Goal: Task Accomplishment & Management: Manage account settings

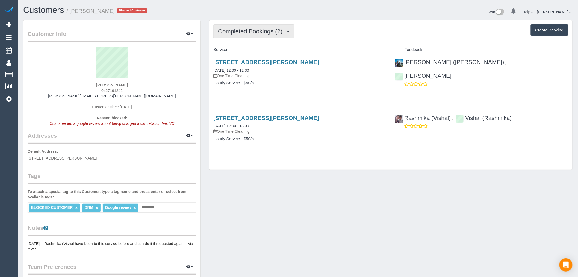
click at [250, 26] on button "Completed Bookings (2)" at bounding box center [253, 31] width 81 height 14
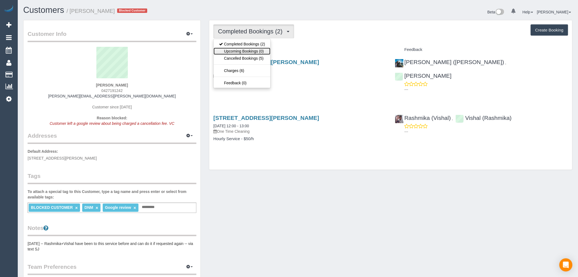
click at [255, 55] on link "Upcoming Bookings (0)" at bounding box center [242, 51] width 57 height 7
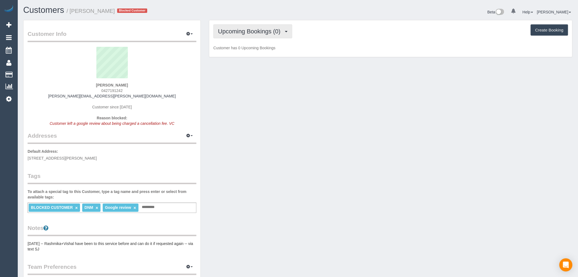
click at [255, 28] on span "Upcoming Bookings (0)" at bounding box center [250, 31] width 65 height 7
click at [259, 57] on link "Cancelled Bookings (5)" at bounding box center [242, 58] width 57 height 7
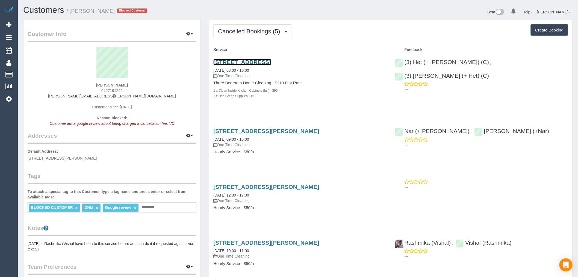
click at [271, 61] on link "[STREET_ADDRESS]" at bounding box center [242, 62] width 58 height 6
click at [238, 36] on button "Cancelled Bookings (5)" at bounding box center [252, 31] width 79 height 14
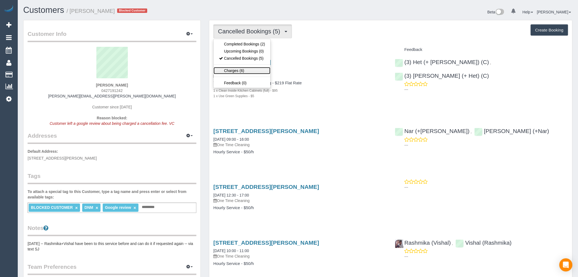
click at [249, 70] on link "Charges (6)" at bounding box center [242, 70] width 57 height 7
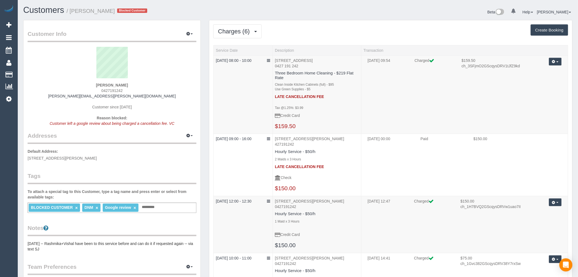
drag, startPoint x: 131, startPoint y: 91, endPoint x: 86, endPoint y: 93, distance: 45.4
click at [86, 93] on div "Lindy Hayter 0427191242 lindy.hayter@gmail.com Customer since 2020 Reason block…" at bounding box center [112, 89] width 169 height 85
copy span "0427191242"
click at [133, 83] on div "Lindy Hayter 0427191242 lindy.hayter@gmail.com Customer since 2020 Reason block…" at bounding box center [112, 89] width 169 height 85
click at [239, 32] on span "Charges (6)" at bounding box center [235, 31] width 34 height 7
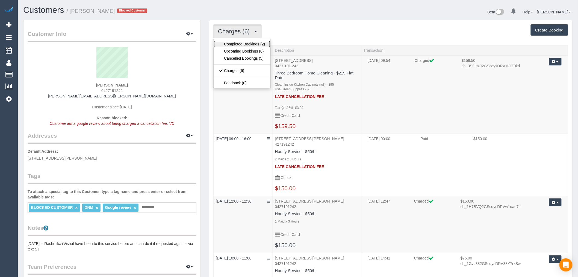
click at [241, 42] on link "Completed Bookings (2)" at bounding box center [242, 43] width 57 height 7
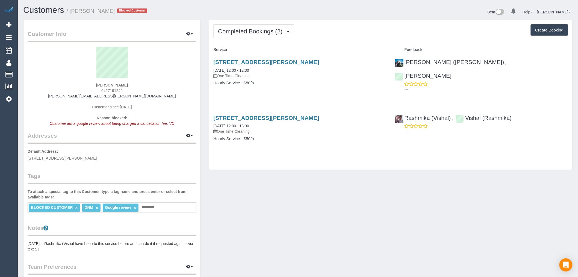
click at [552, 33] on button "Create Booking" at bounding box center [549, 29] width 37 height 11
select select "VIC"
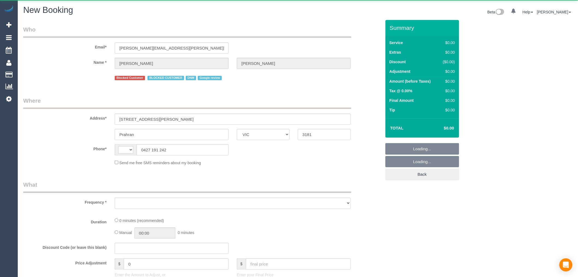
select select "string:AU"
select select "string:stripe-pm_1S7TFl2GScqysDRVumSjWoCy"
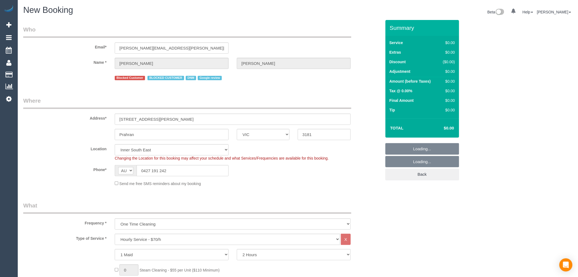
select select "object:2912"
select select "55"
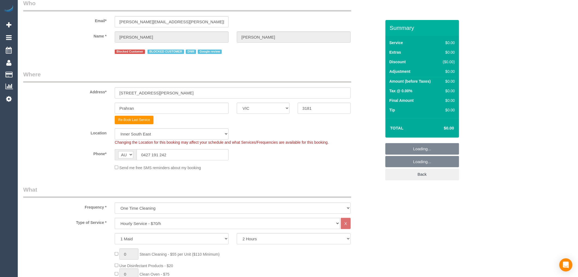
select select "object:2922"
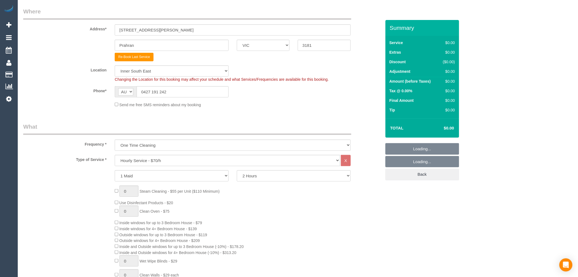
scroll to position [121, 0]
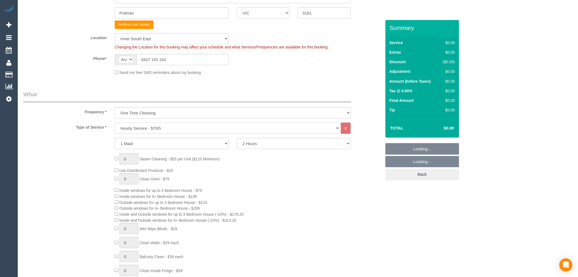
click at [157, 132] on select "Hourly Service - $70/h Hourly Service - $65/h Hourly Service - $60/h Hourly Ser…" at bounding box center [228, 127] width 226 height 11
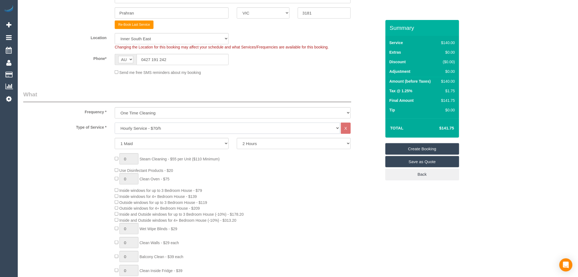
select select "212"
click at [115, 123] on select "Hourly Service - $70/h Hourly Service - $65/h Hourly Service - $60/h Hourly Ser…" at bounding box center [228, 127] width 226 height 11
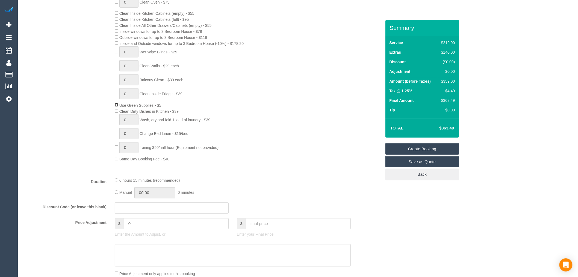
scroll to position [425, 0]
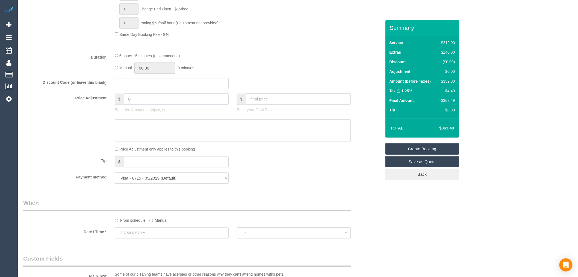
drag, startPoint x: 144, startPoint y: 105, endPoint x: 69, endPoint y: 55, distance: 90.1
type input "-85"
type textarea "-$85 spring clean and kitchen cabinets for free - complaint - TP"
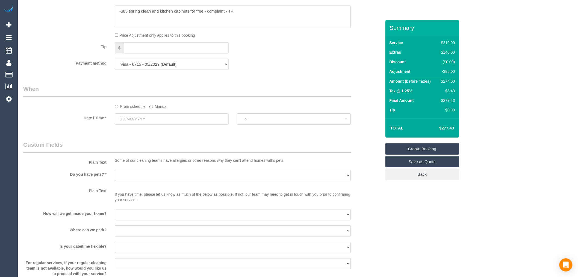
scroll to position [547, 0]
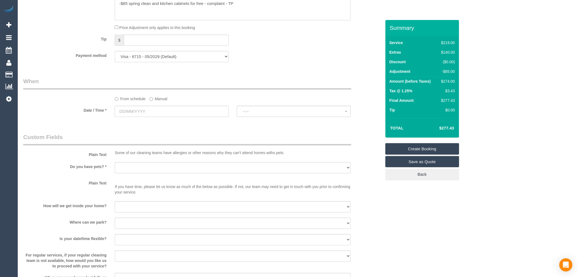
click at [157, 101] on label "Manual" at bounding box center [159, 97] width 18 height 7
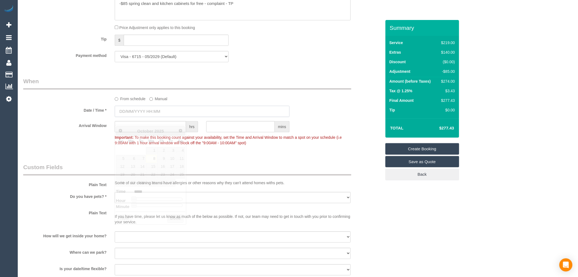
click at [161, 117] on input "text" at bounding box center [202, 111] width 175 height 11
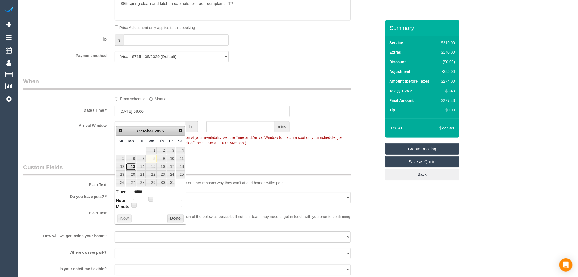
click at [129, 169] on link "13" at bounding box center [131, 166] width 10 height 7
type input "[DATE] 07:00"
type input "*****"
click at [148, 199] on span at bounding box center [148, 198] width 5 height 5
click at [180, 220] on button "Done" at bounding box center [176, 218] width 16 height 9
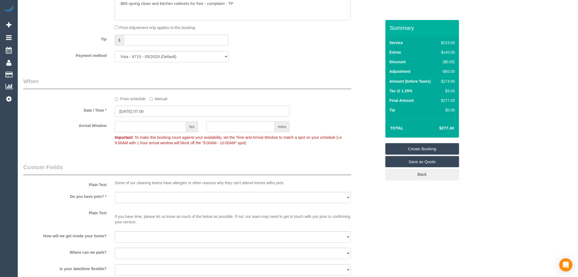
click at [159, 132] on input "text" at bounding box center [150, 126] width 71 height 11
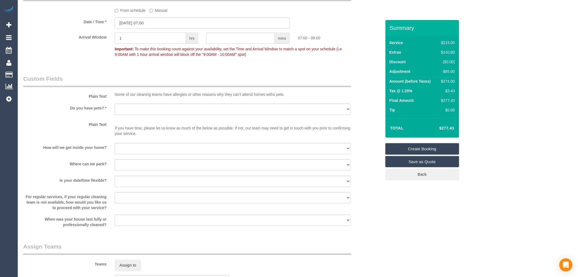
scroll to position [638, 0]
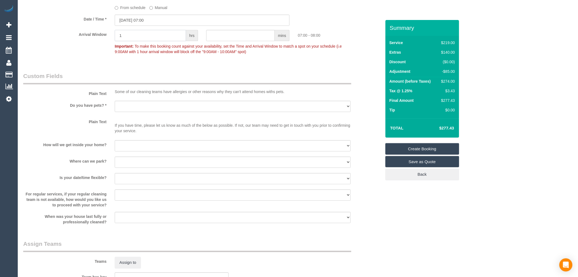
type input "1"
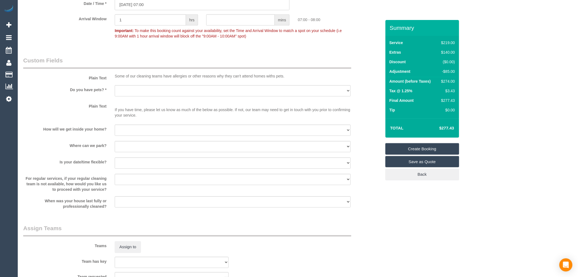
scroll to position [668, 0]
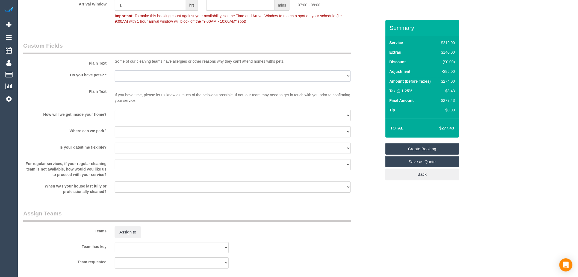
click at [138, 81] on select "Yes - Cats Yes - Dogs No pets Yes - Dogs and Cats Yes - Other" at bounding box center [233, 75] width 236 height 11
select select "number:29"
click at [115, 78] on select "Yes - Cats Yes - Dogs No pets Yes - Dogs and Cats Yes - Other" at bounding box center [233, 75] width 236 height 11
click at [130, 121] on select "I will be home Key will be left (please provide details below) Lock box/Access …" at bounding box center [233, 115] width 236 height 11
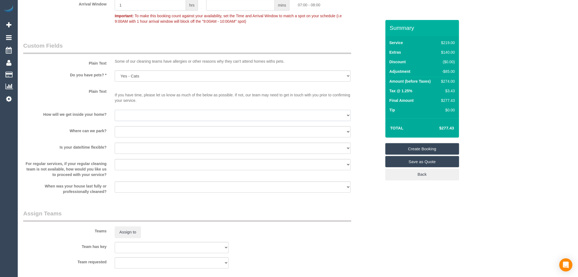
select select "number:14"
click at [115, 117] on select "I will be home Key will be left (please provide details below) Lock box/Access …" at bounding box center [233, 115] width 236 height 11
click at [137, 137] on select "I will provide parking on-site Free street parking Paid street parking (cost wi…" at bounding box center [233, 131] width 236 height 11
select select "number:18"
click at [115, 133] on select "I will provide parking on-site Free street parking Paid street parking (cost wi…" at bounding box center [233, 131] width 236 height 11
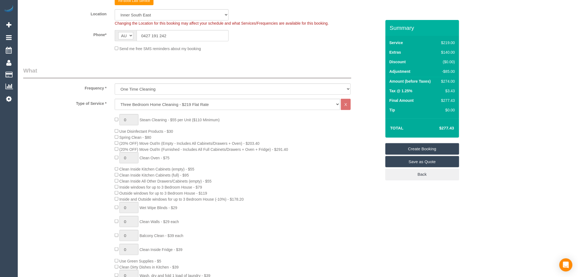
scroll to position [30, 0]
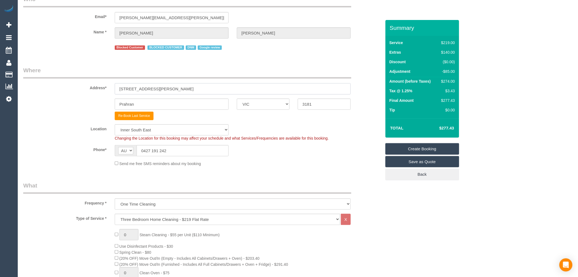
drag, startPoint x: 159, startPoint y: 89, endPoint x: 69, endPoint y: 89, distance: 89.7
click at [69, 89] on div "Address* 17 Thomas Place" at bounding box center [202, 80] width 367 height 28
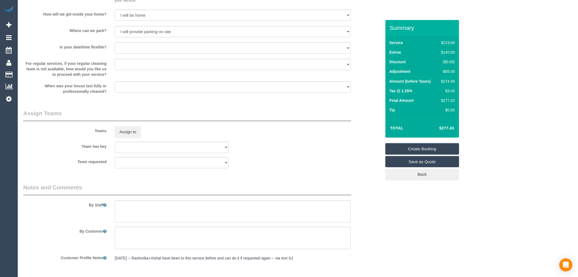
scroll to position [736, 0]
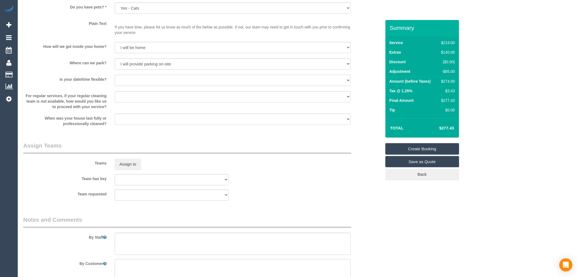
click at [132, 85] on select "Yes - date and time Yes - date but not time Yes - time but not date No - No fle…" at bounding box center [233, 80] width 236 height 11
select select "number:25"
click at [115, 82] on select "Yes - date and time Yes - date but not time Yes - time but not date No - No fle…" at bounding box center [233, 80] width 236 height 11
click at [132, 102] on select "Arrange a cleaner to cover and do not bother you Arrange a cleaner to cover and…" at bounding box center [233, 96] width 236 height 11
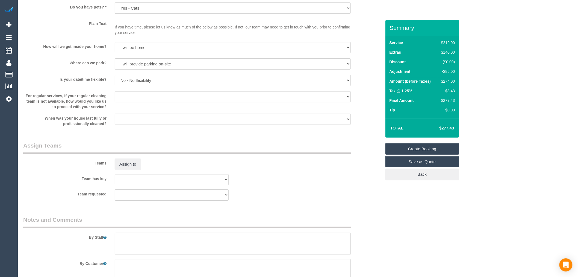
click at [151, 238] on div "By Staff" at bounding box center [202, 234] width 367 height 39
click at [154, 243] on textarea at bounding box center [233, 243] width 236 height 22
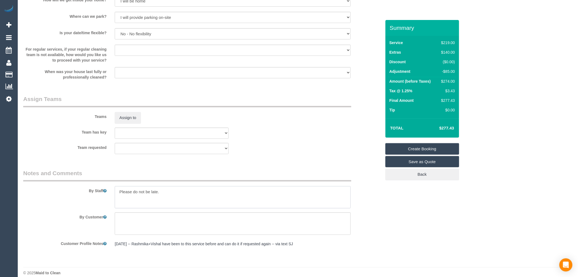
scroll to position [797, 0]
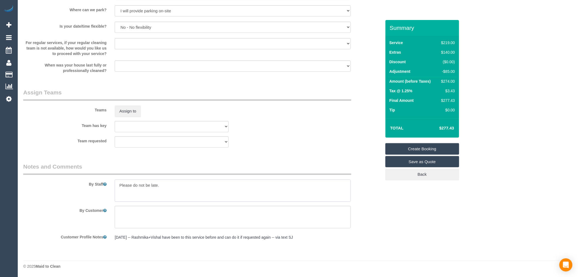
type textarea "Please do not be late."
click at [408, 150] on link "Create Booking" at bounding box center [423, 148] width 74 height 11
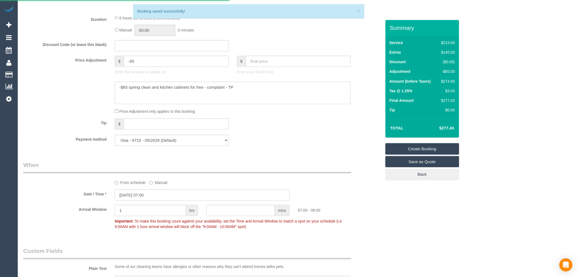
scroll to position [547, 0]
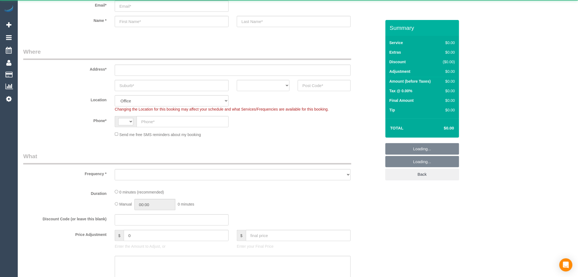
select select "string:AU"
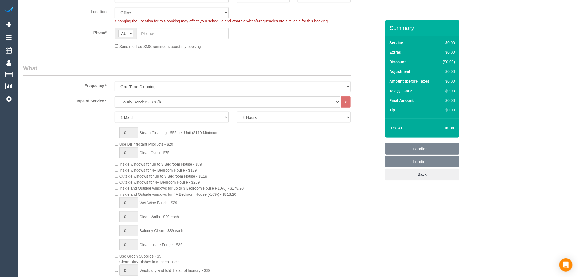
scroll to position [153, 0]
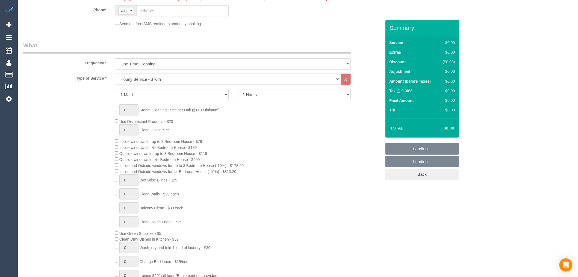
select select "object:2096"
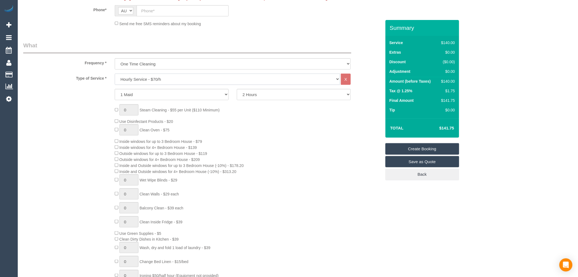
drag, startPoint x: 167, startPoint y: 80, endPoint x: 167, endPoint y: 84, distance: 4.4
click at [167, 80] on select "Hourly Service - $70/h Hourly Service - $65/h Hourly Service - $60/h Hourly Ser…" at bounding box center [228, 79] width 226 height 11
select select "212"
click at [115, 74] on select "Hourly Service - $70/h Hourly Service - $65/h Hourly Service - $60/h Hourly Ser…" at bounding box center [228, 79] width 226 height 11
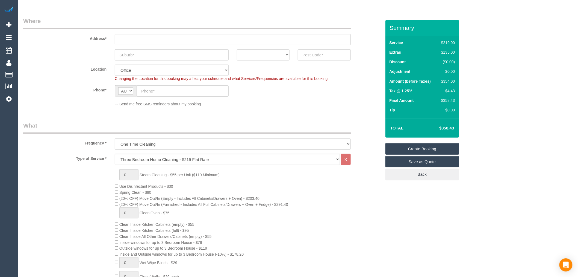
scroll to position [0, 0]
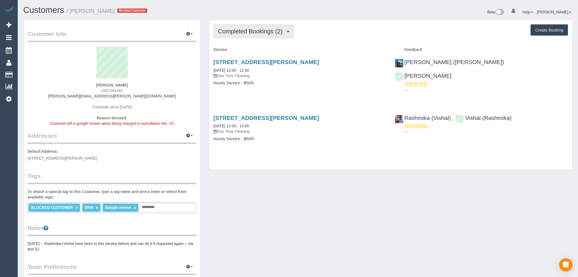
click at [245, 35] on button "Completed Bookings (2)" at bounding box center [253, 31] width 81 height 14
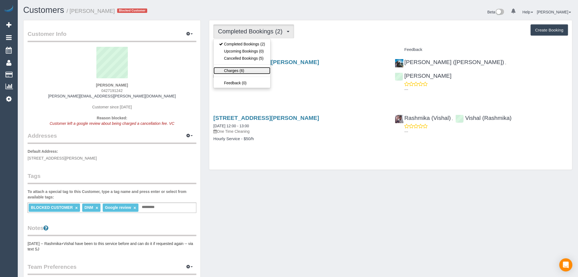
click at [254, 70] on link "Charges (6)" at bounding box center [242, 70] width 57 height 7
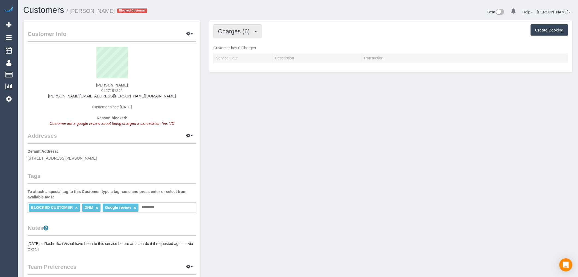
click at [241, 31] on span "Charges (6)" at bounding box center [235, 31] width 34 height 7
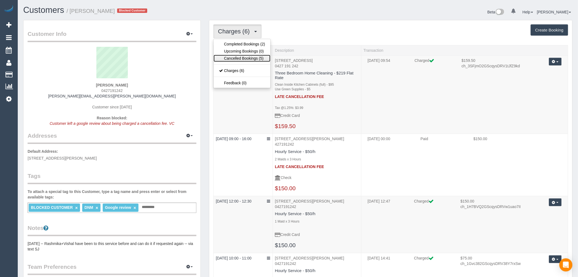
click at [245, 59] on link "Cancelled Bookings (5)" at bounding box center [242, 58] width 57 height 7
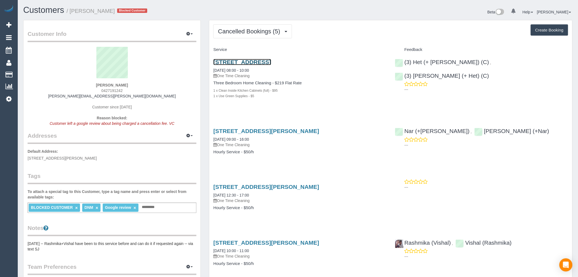
click at [269, 62] on link "[STREET_ADDRESS]" at bounding box center [242, 62] width 58 height 6
click at [256, 34] on span "Cancelled Bookings (5)" at bounding box center [250, 31] width 65 height 7
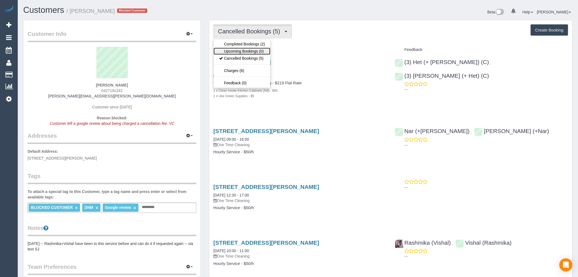
click at [258, 49] on link "Upcoming Bookings (0)" at bounding box center [242, 51] width 57 height 7
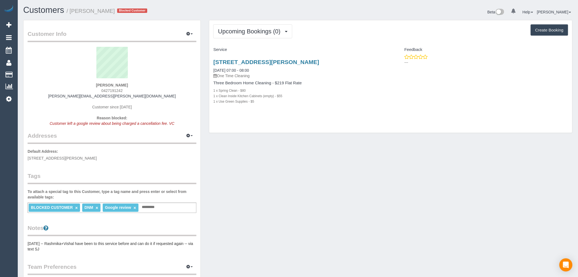
click at [151, 209] on input "text" at bounding box center [150, 206] width 19 height 7
click at [342, 92] on div "1 x Spring Clean - $80" at bounding box center [299, 89] width 173 height 5
drag, startPoint x: 127, startPoint y: 89, endPoint x: 104, endPoint y: 92, distance: 23.3
click at [104, 92] on div "Lindy Hayter 0427191242 lindy.hayter@gmail.com Customer since 2020 Reason block…" at bounding box center [112, 89] width 169 height 85
copy span "427191242"
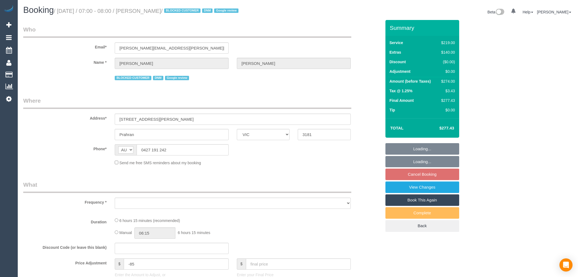
select select "VIC"
select select "string:stripe-pm_1S7TFl2GScqysDRVumSjWoCy"
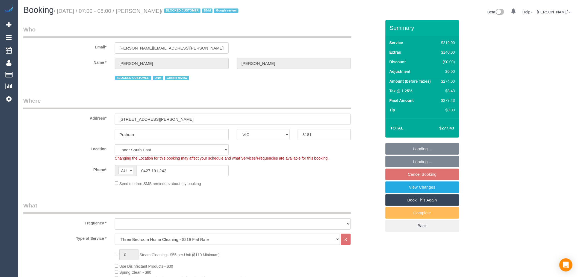
select select "object:643"
select select "number:29"
select select "number:14"
select select "number:18"
select select "number:25"
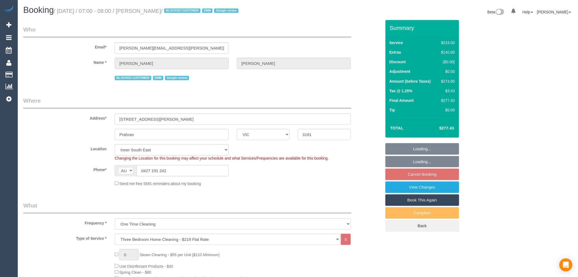
select select "object:1414"
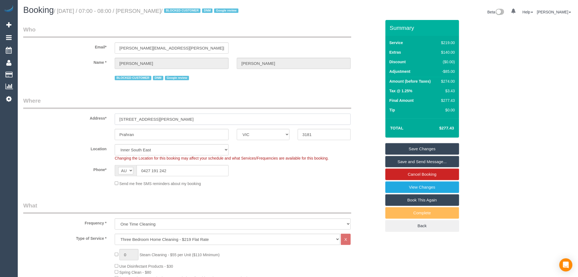
drag, startPoint x: 176, startPoint y: 119, endPoint x: 42, endPoint y: 112, distance: 134.4
click at [42, 112] on div "Address* [STREET_ADDRESS][PERSON_NAME]" at bounding box center [202, 110] width 367 height 28
paste input "[STREET_ADDRESS]"
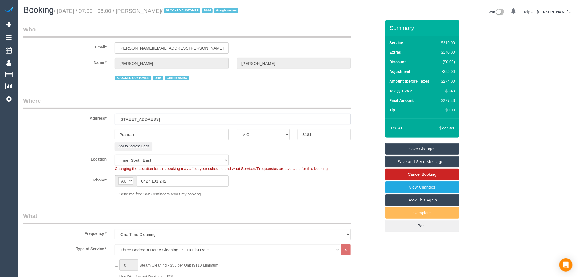
click at [152, 119] on input "[STREET_ADDRESS]" at bounding box center [233, 118] width 236 height 11
click at [175, 118] on input "[STREET_ADDRESS]" at bounding box center [233, 118] width 236 height 11
drag, startPoint x: 177, startPoint y: 119, endPoint x: 150, endPoint y: 118, distance: 27.7
click at [150, 118] on input "[STREET_ADDRESS]" at bounding box center [233, 118] width 236 height 11
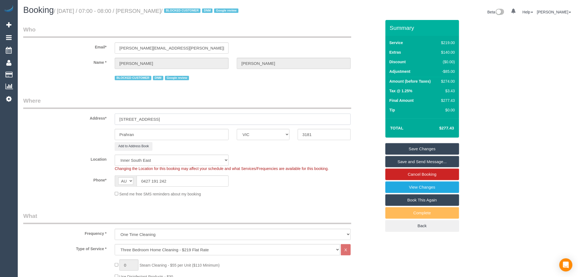
type input "[STREET_ADDRESS]"
paste input "ort [GEOGRAPHIC_DATA]"
drag, startPoint x: 141, startPoint y: 134, endPoint x: 76, endPoint y: 128, distance: 64.8
click at [76, 128] on sui-booking-address "Address* 3 Page Avenue, Port Melbourne, VIC 3207 Prahran ACT NSW NT QLD SA TAS …" at bounding box center [202, 123] width 358 height 54
type input "Port Melbourne"
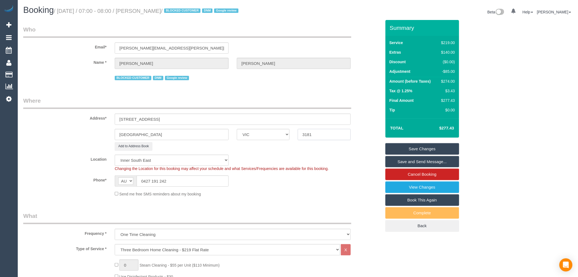
click at [324, 135] on input "3181" at bounding box center [324, 134] width 53 height 11
drag, startPoint x: 308, startPoint y: 134, endPoint x: 253, endPoint y: 132, distance: 54.7
click at [253, 132] on div "Port Melbourne ACT NSW NT QLD SA TAS VIC WA 3181" at bounding box center [202, 134] width 367 height 11
type input "3207"
drag, startPoint x: 225, startPoint y: 113, endPoint x: 167, endPoint y: 112, distance: 58.0
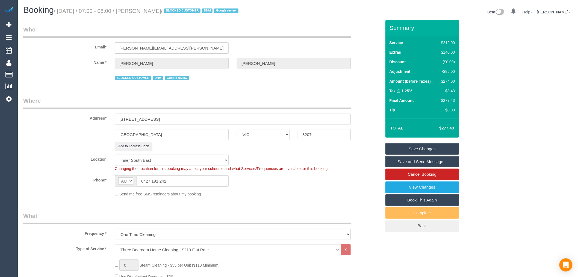
click at [167, 112] on div "Address* 3 Page Avenue, Port Melbourne, VIC 3207" at bounding box center [202, 110] width 367 height 28
click at [153, 118] on input "[STREET_ADDRESS]" at bounding box center [233, 118] width 236 height 11
select select "54"
drag, startPoint x: 148, startPoint y: 118, endPoint x: 273, endPoint y: 115, distance: 125.2
click at [254, 127] on sui-booking-address "Address* 3 Page Avenue, Port Melbourne, VIC 3207 Port Melbourne ACT NSW NT QLD …" at bounding box center [202, 123] width 358 height 54
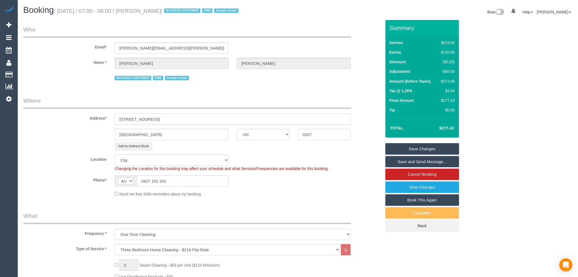
type input "3 Page Avenue,"
select select "object:2024"
type input "[STREET_ADDRESS]"
click at [434, 148] on link "Save Changes" at bounding box center [423, 148] width 74 height 11
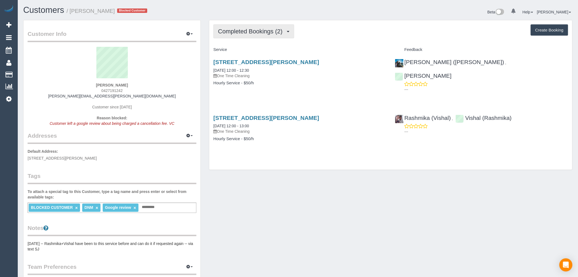
click at [280, 37] on button "Completed Bookings (2)" at bounding box center [253, 31] width 81 height 14
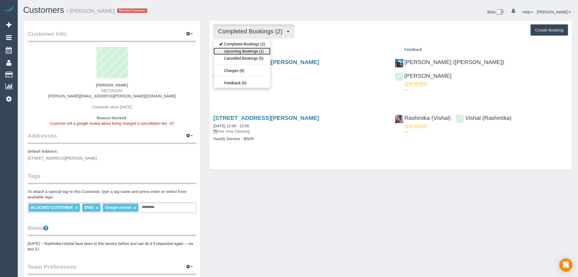
click at [253, 55] on link "Upcoming Bookings (1)" at bounding box center [242, 51] width 57 height 7
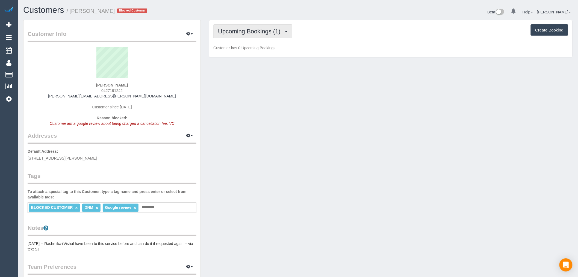
click at [271, 30] on span "Upcoming Bookings (1)" at bounding box center [250, 31] width 65 height 7
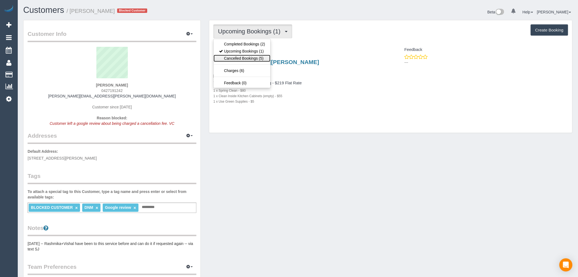
click at [268, 58] on link "Cancelled Bookings (5)" at bounding box center [242, 58] width 57 height 7
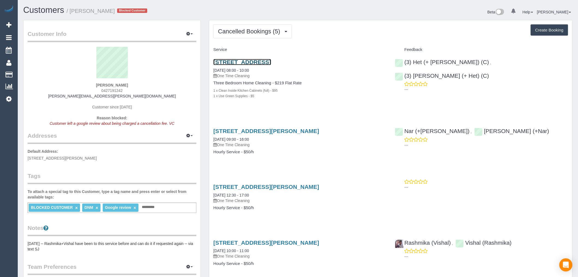
click at [271, 59] on link "[STREET_ADDRESS]" at bounding box center [242, 62] width 58 height 6
drag, startPoint x: 343, startPoint y: 57, endPoint x: 211, endPoint y: 62, distance: 131.6
click at [211, 62] on div "3 Page Avenue, Port Melbourne, VIC 3207 30/09/2025 08:00 - 10:00 One Time Clean…" at bounding box center [300, 81] width 182 height 55
copy link "3 Page Avenue, Port Melbourne, VIC 3207"
click at [188, 134] on icon "button" at bounding box center [188, 135] width 4 height 3
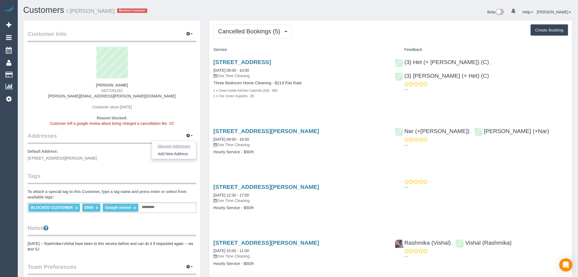
click at [185, 145] on button "Manage Addresses" at bounding box center [174, 146] width 44 height 8
select select "VIC"
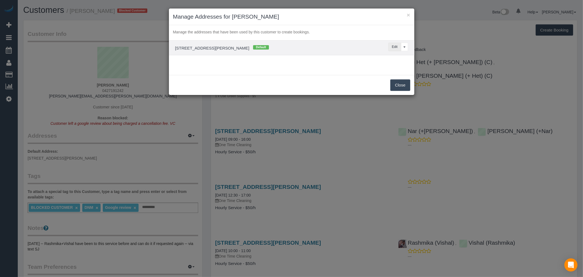
click at [389, 46] on button "Edit" at bounding box center [394, 47] width 13 height 8
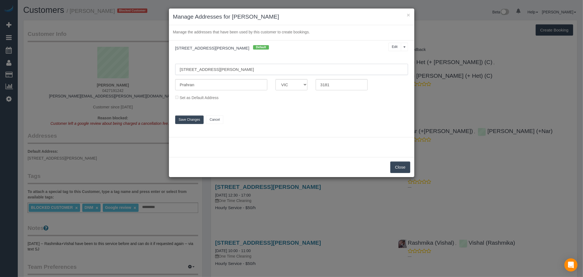
drag, startPoint x: 235, startPoint y: 70, endPoint x: 89, endPoint y: 58, distance: 145.7
click at [89, 58] on div "× Manage Addresses for Lindy Hayter Manage the addresses that have been used by…" at bounding box center [291, 138] width 583 height 277
paste input "Port Melbourn"
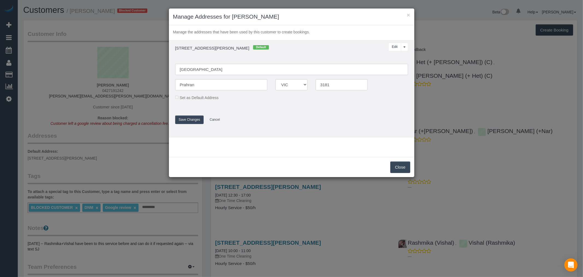
type input "[GEOGRAPHIC_DATA]"
click at [219, 84] on input "Prahran" at bounding box center [221, 84] width 92 height 11
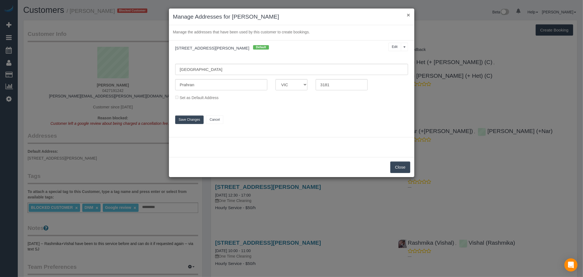
click at [409, 14] on button "×" at bounding box center [408, 15] width 3 height 6
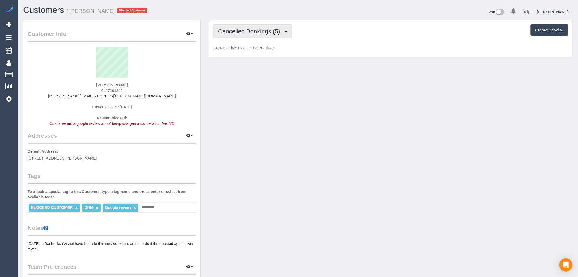
click at [269, 28] on button "Cancelled Bookings (5)" at bounding box center [252, 31] width 79 height 14
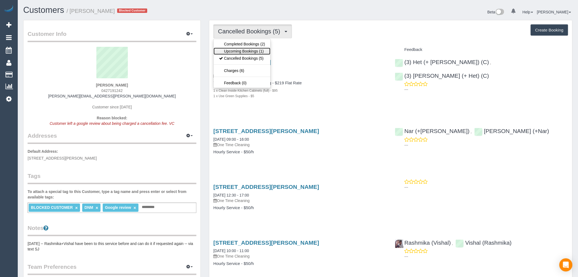
click at [257, 52] on link "Upcoming Bookings (1)" at bounding box center [242, 51] width 57 height 7
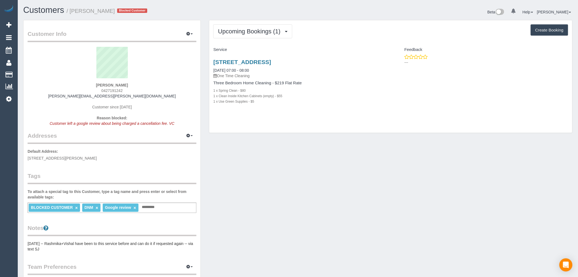
drag, startPoint x: 337, startPoint y: 62, endPoint x: 206, endPoint y: 61, distance: 130.7
click at [206, 61] on div "Upcoming Bookings (1) Completed Bookings (2) Upcoming Bookings (1) Cancelled Bo…" at bounding box center [391, 79] width 372 height 119
copy link "3 Page Avenue, Port Melbourne, VIC 3207"
click at [193, 137] on button "button" at bounding box center [190, 135] width 14 height 8
click at [183, 147] on button "Manage Addresses" at bounding box center [174, 146] width 44 height 8
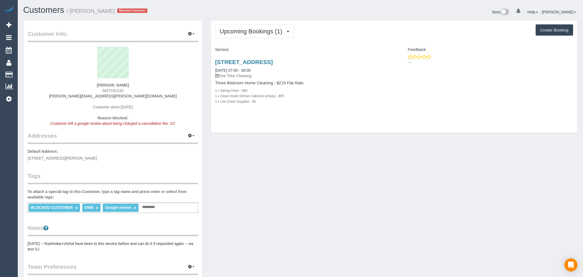
select select "VIC"
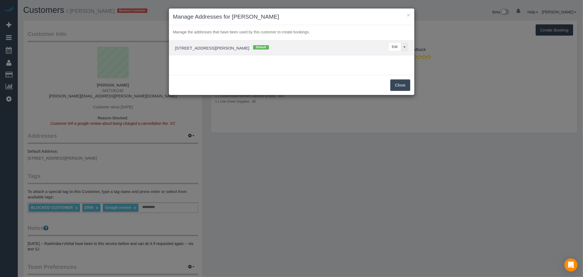
click at [407, 45] on button "View More Options..." at bounding box center [404, 47] width 7 height 8
click at [390, 48] on button "Edit" at bounding box center [394, 47] width 13 height 8
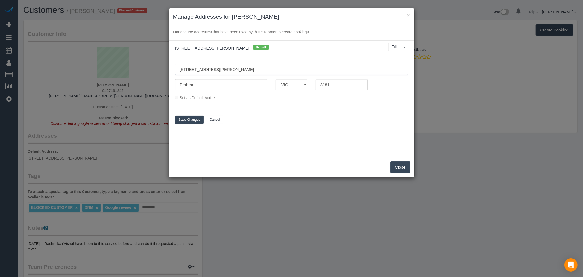
drag, startPoint x: 253, startPoint y: 66, endPoint x: 90, endPoint y: 66, distance: 162.9
click at [90, 66] on div "× Manage Addresses for Lindy Hayter Manage the addresses that have been used by…" at bounding box center [291, 138] width 583 height 277
paste input "3 Page Avenue, Port Melbourne, VIC 3207"
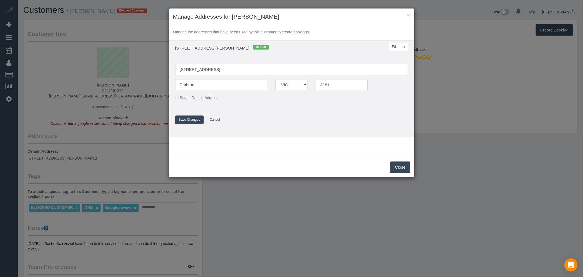
drag, startPoint x: 211, startPoint y: 71, endPoint x: 238, endPoint y: 70, distance: 27.1
click at [238, 70] on input "3 Page Avenue, Port Melbourne, VIC 3207" at bounding box center [291, 69] width 233 height 11
type input "3 Page Avenue, Port Melbourne, VIC 3207"
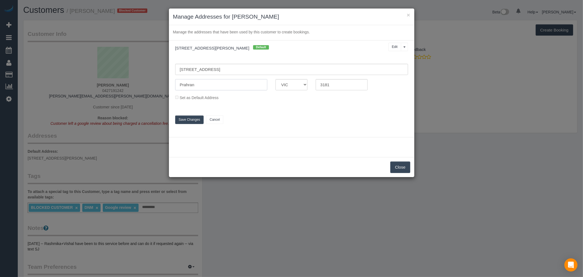
paste input "ort Melbourne"
drag, startPoint x: 213, startPoint y: 83, endPoint x: 151, endPoint y: 83, distance: 61.2
click at [151, 83] on div "× Manage Addresses for Lindy Hayter Manage the addresses that have been used by…" at bounding box center [291, 138] width 583 height 277
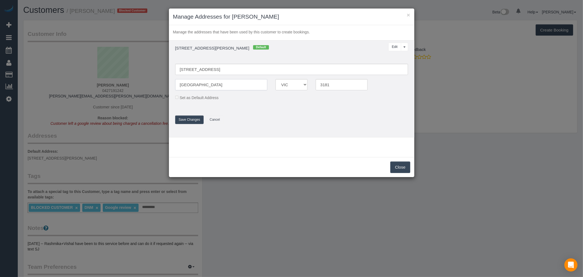
type input "[GEOGRAPHIC_DATA]"
click at [321, 79] on input "3181" at bounding box center [342, 84] width 52 height 11
drag, startPoint x: 335, startPoint y: 82, endPoint x: 298, endPoint y: 81, distance: 37.5
click at [293, 86] on div "Port Melbourne ACT NSW NT QLD SA TAS VIC WA 3181" at bounding box center [291, 84] width 241 height 11
type input "3207"
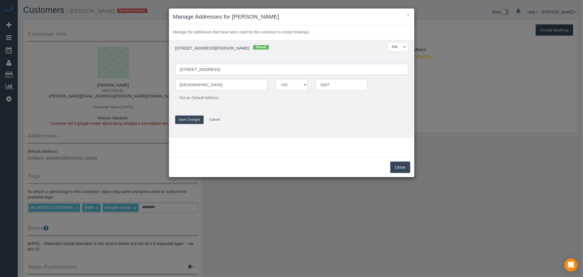
drag, startPoint x: 278, startPoint y: 67, endPoint x: 208, endPoint y: 69, distance: 70.3
click at [208, 69] on input "3 Page Avenue, Port Melbourne, VIC 3207" at bounding box center [291, 69] width 233 height 11
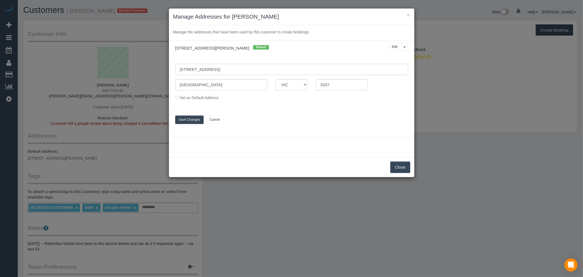
type input "[STREET_ADDRESS]"
drag, startPoint x: 392, startPoint y: 163, endPoint x: 140, endPoint y: 118, distance: 256.6
click at [137, 119] on div "× Manage Addresses for Lindy Hayter Manage the addresses that have been used by…" at bounding box center [291, 138] width 583 height 277
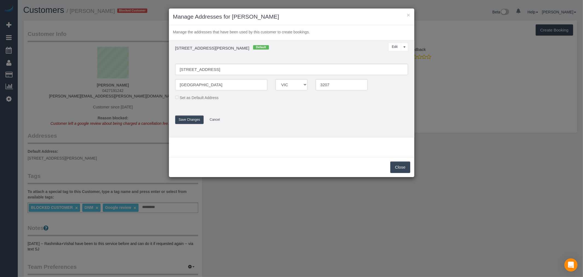
click at [182, 118] on button "Save Changes" at bounding box center [189, 119] width 29 height 8
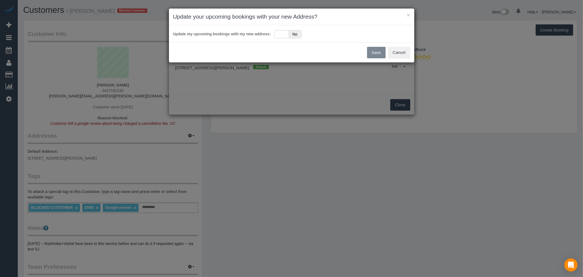
click at [402, 103] on div "× Update your upcoming bookings with your new Address? Update my upcoming booki…" at bounding box center [291, 138] width 583 height 277
drag, startPoint x: 264, startPoint y: 30, endPoint x: 280, endPoint y: 32, distance: 16.2
click at [266, 31] on label "Update my upcoming bookings with my new address:" at bounding box center [222, 32] width 98 height 7
click at [280, 32] on div "Yes No" at bounding box center [287, 34] width 27 height 8
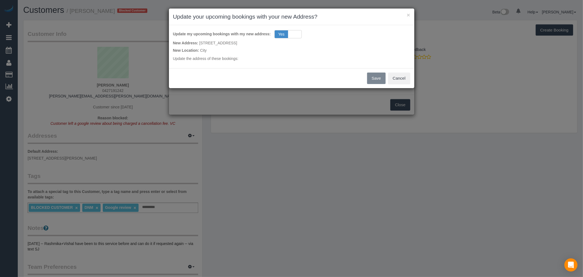
click at [368, 79] on div "Save Cancel" at bounding box center [291, 78] width 245 height 20
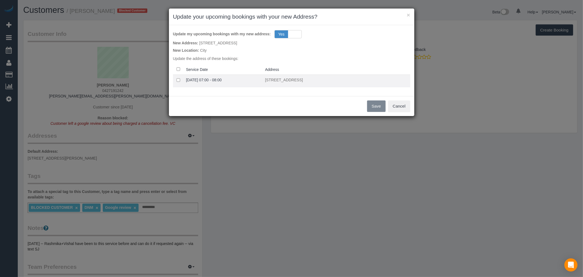
click at [179, 82] on td at bounding box center [178, 81] width 11 height 13
click at [176, 78] on td at bounding box center [178, 81] width 11 height 13
click at [375, 104] on button "Save" at bounding box center [376, 105] width 19 height 11
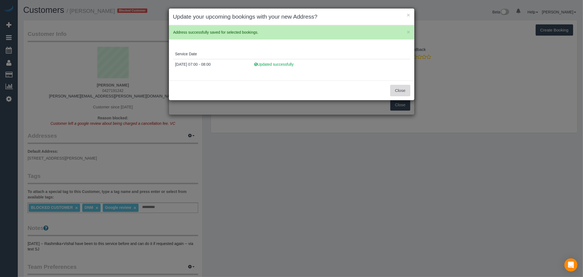
click at [403, 91] on button "Close" at bounding box center [400, 90] width 20 height 11
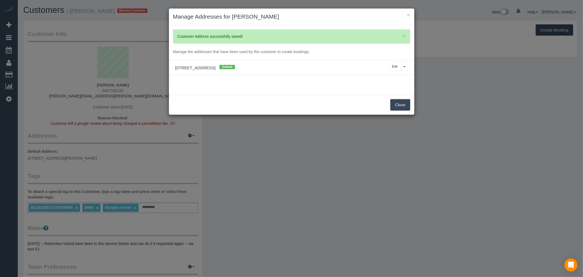
click at [399, 105] on button "Close" at bounding box center [400, 104] width 20 height 11
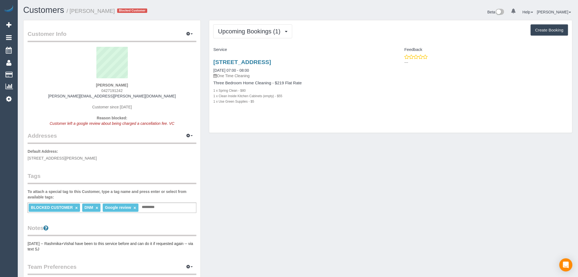
click at [330, 84] on h4 "Three Bedroom Home Cleaning - $219 Flat Rate" at bounding box center [299, 83] width 173 height 5
click at [269, 28] on button "Upcoming Bookings (1)" at bounding box center [252, 31] width 79 height 14
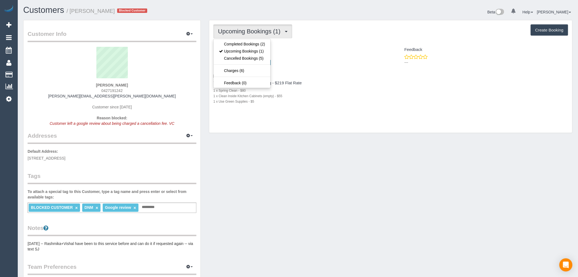
click at [242, 76] on ul "Completed Bookings (2) Upcoming Bookings (1) Cancelled Bookings (5) Charges (6)…" at bounding box center [241, 63] width 57 height 49
click at [248, 31] on span "Upcoming Bookings (1)" at bounding box center [250, 31] width 65 height 7
click at [241, 70] on link "Charges (6)" at bounding box center [242, 70] width 57 height 7
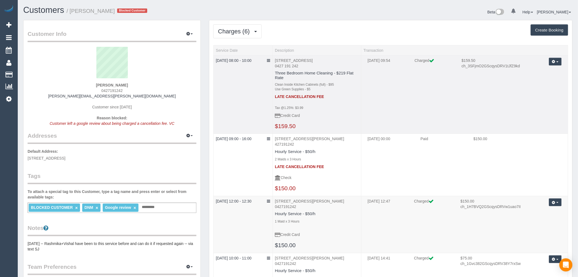
click at [555, 64] on button "button" at bounding box center [555, 62] width 13 height 8
click at [543, 69] on link "Refund" at bounding box center [540, 71] width 43 height 7
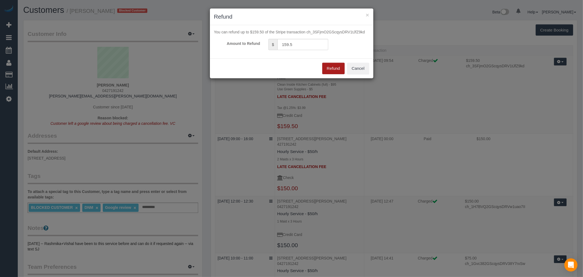
click at [338, 63] on button "Refund" at bounding box center [333, 68] width 22 height 11
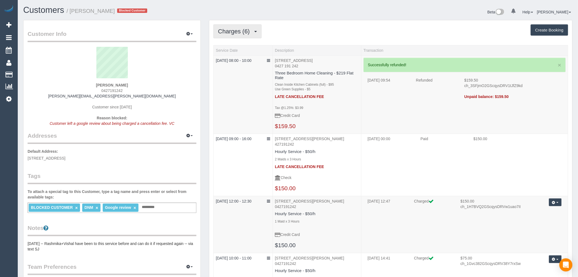
click at [234, 31] on span "Charges (6)" at bounding box center [235, 31] width 34 height 7
click at [253, 74] on link "Charges (6)" at bounding box center [242, 70] width 57 height 7
click at [255, 37] on button "Charges (6)" at bounding box center [237, 31] width 48 height 14
click at [259, 59] on link "Cancelled Bookings (5)" at bounding box center [242, 58] width 57 height 7
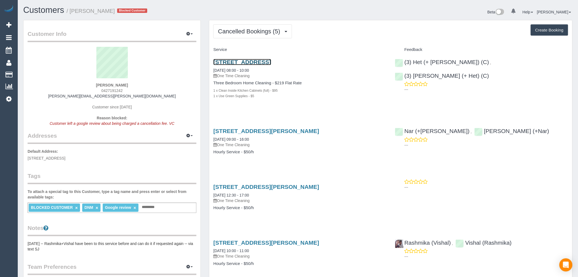
click at [271, 61] on link "3 Page Avenue, Port Melbourne, VIC 3207" at bounding box center [242, 62] width 58 height 6
click at [271, 62] on link "3 Page Avenue, Port Melbourne, VIC 3207" at bounding box center [242, 62] width 58 height 6
click at [272, 46] on div "Service" at bounding box center [300, 49] width 182 height 9
click at [271, 41] on div "Cancelled Bookings (5) Completed Bookings (2) Upcoming Bookings (1) Cancelled B…" at bounding box center [390, 185] width 363 height 330
click at [270, 30] on span "Cancelled Bookings (5)" at bounding box center [250, 31] width 65 height 7
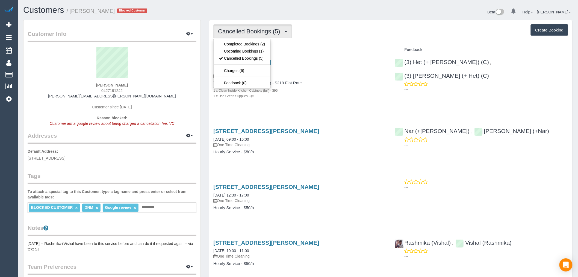
click at [309, 104] on div "3 Page Avenue, Port Melbourne, VIC 3207 30/09/2025 08:00 - 10:00 One Time Clean…" at bounding box center [300, 81] width 182 height 55
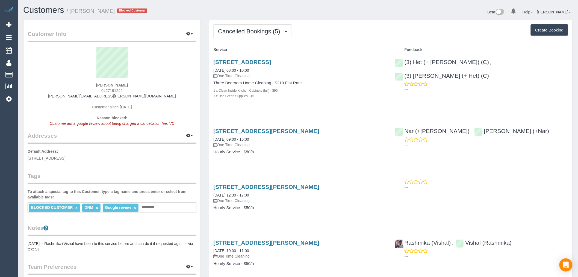
drag, startPoint x: 331, startPoint y: 61, endPoint x: 205, endPoint y: 62, distance: 125.7
click at [205, 62] on div "Cancelled Bookings (5) Completed Bookings (2) Upcoming Bookings (1) Cancelled B…" at bounding box center [391, 188] width 372 height 336
copy link "3 Page Avenue, Port Melbourne, VIC 3207"
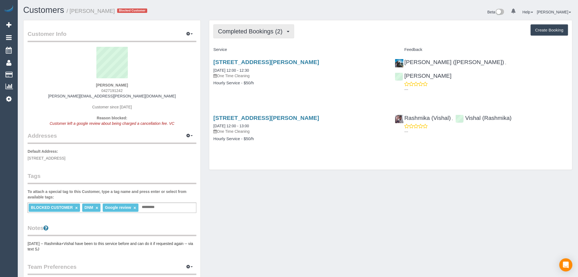
click at [268, 28] on span "Completed Bookings (2)" at bounding box center [251, 31] width 67 height 7
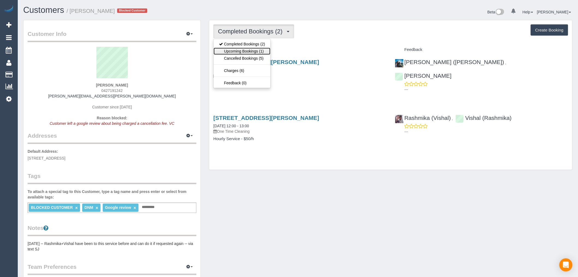
click at [266, 51] on link "Upcoming Bookings (1)" at bounding box center [242, 51] width 57 height 7
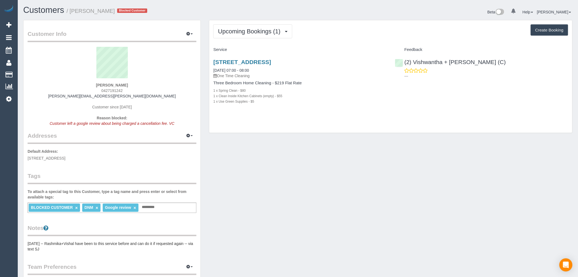
click at [302, 56] on div "[STREET_ADDRESS] [DATE] 07:00 - 08:00 One Time Cleaning Three Bedroom Home Clea…" at bounding box center [300, 84] width 182 height 61
click at [308, 67] on div "[STREET_ADDRESS] [DATE] 07:00 - 08:00 One Time Cleaning" at bounding box center [299, 69] width 173 height 20
click at [271, 62] on link "[STREET_ADDRESS]" at bounding box center [242, 62] width 58 height 6
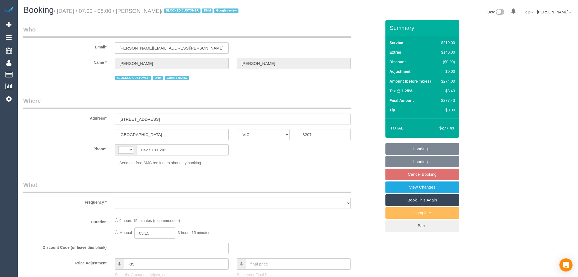
select select "VIC"
select select "string:AU"
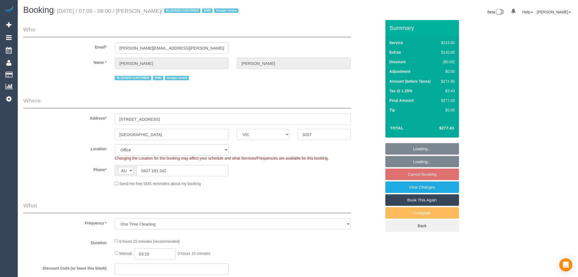
select select "object:552"
select select "string:stripe-pm_1S7TFl2GScqysDRVumSjWoCy"
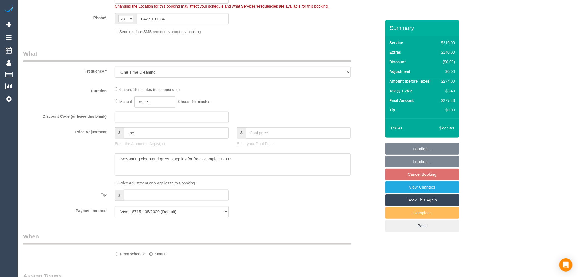
select select "number:29"
select select "number:14"
select select "number:18"
select select "number:25"
